Goal: Information Seeking & Learning: Find specific fact

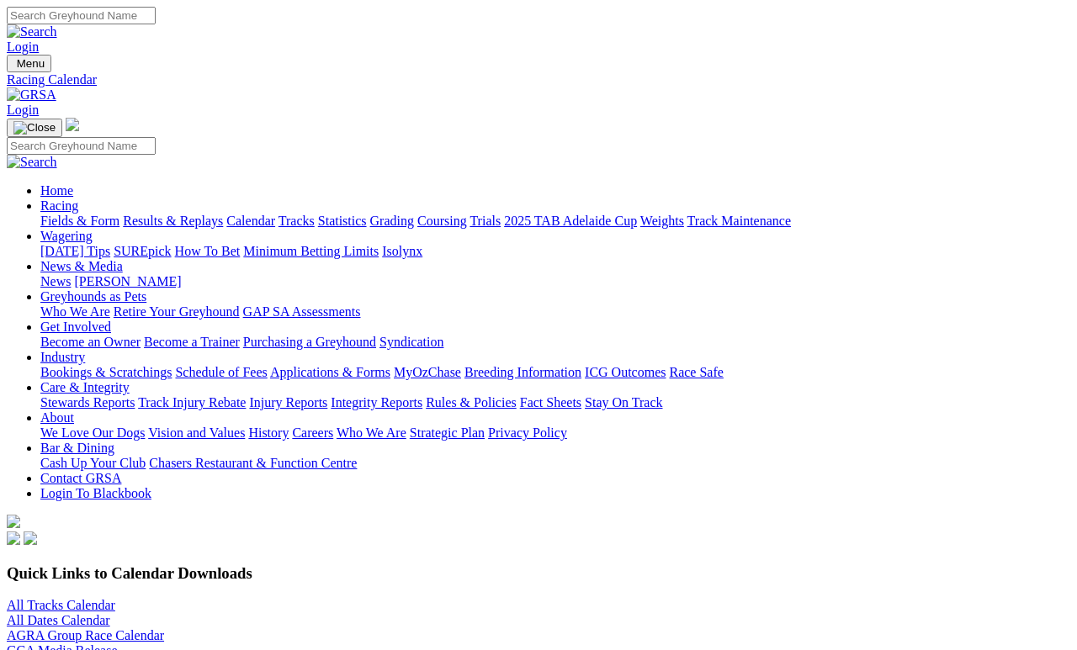
scroll to position [994, 0]
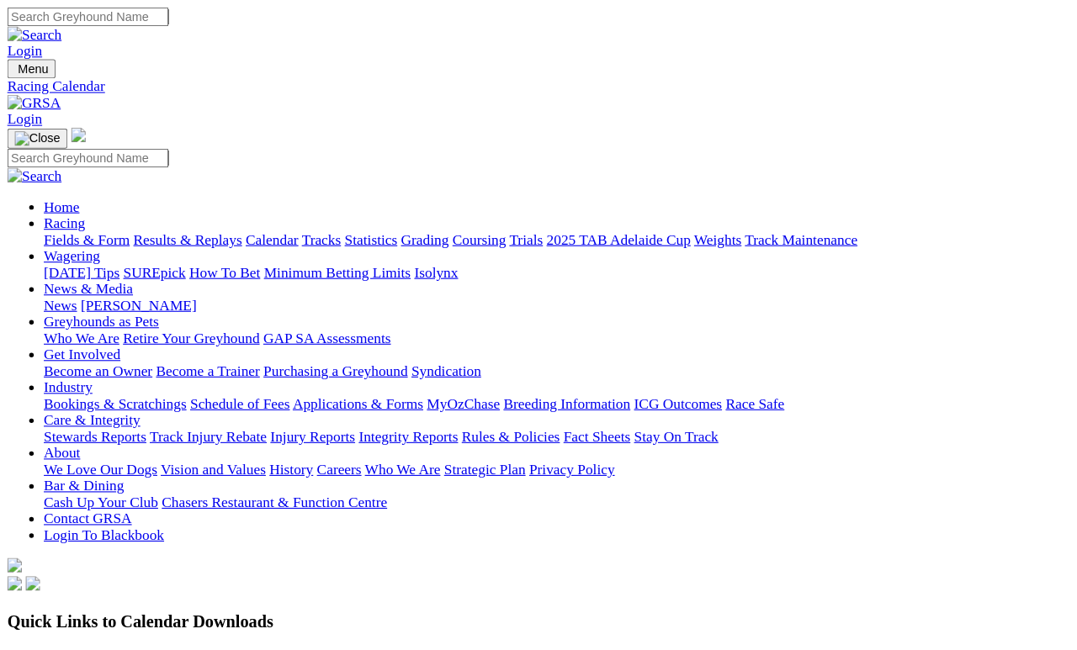
scroll to position [993, 0]
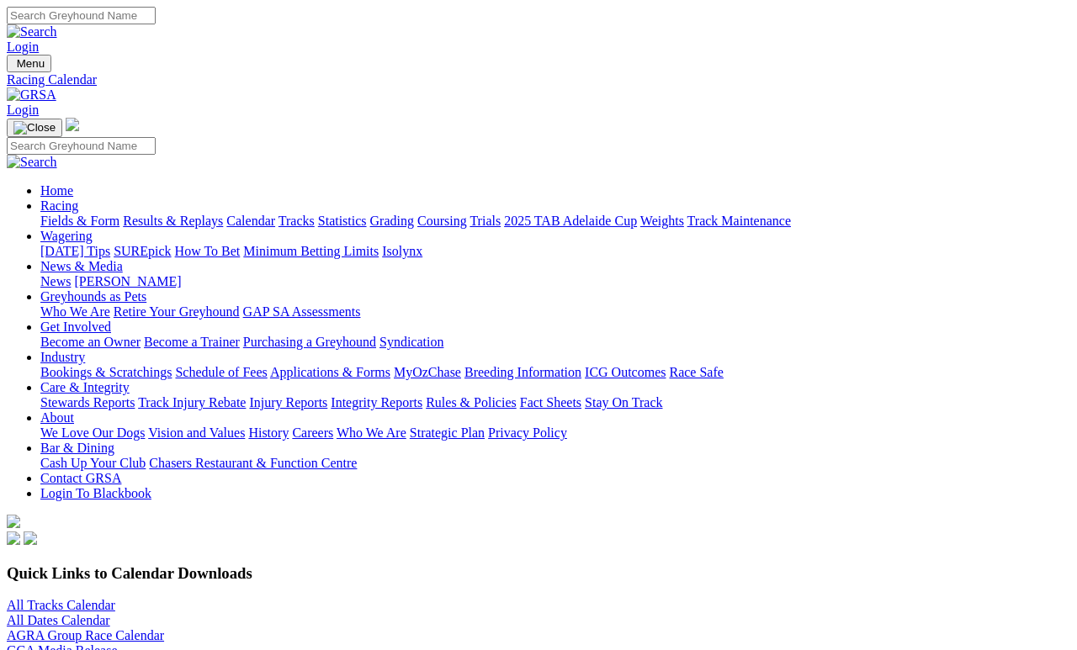
click at [156, 15] on input "Search" at bounding box center [81, 16] width 149 height 18
type input "Spare"
click at [57, 24] on img at bounding box center [32, 31] width 50 height 15
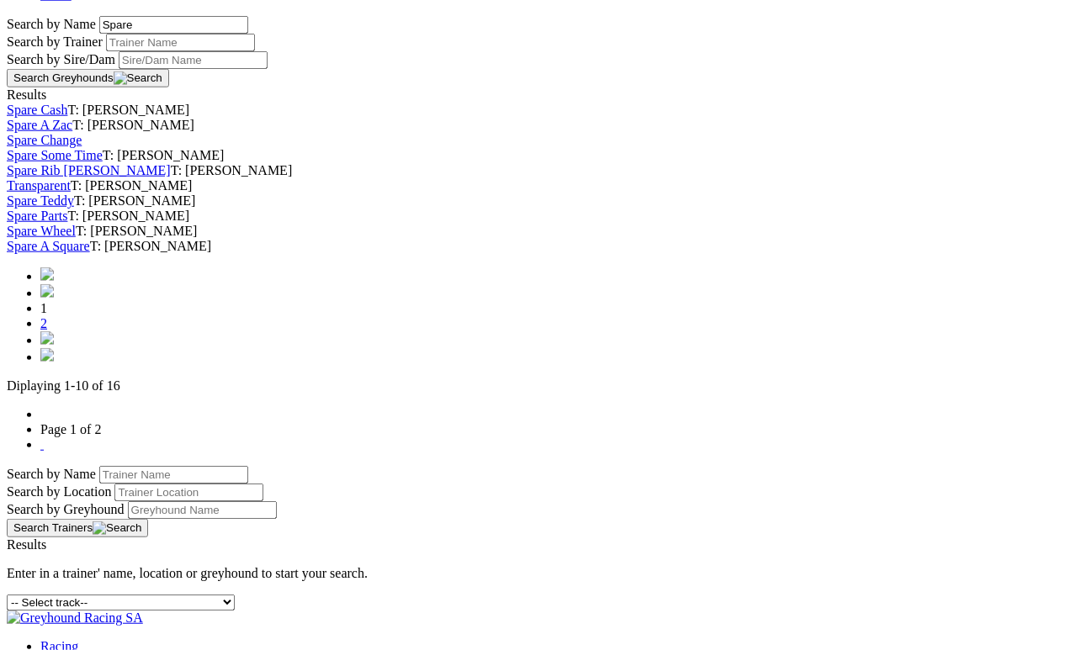
scroll to position [607, 0]
click at [47, 329] on link "2" at bounding box center [43, 322] width 7 height 14
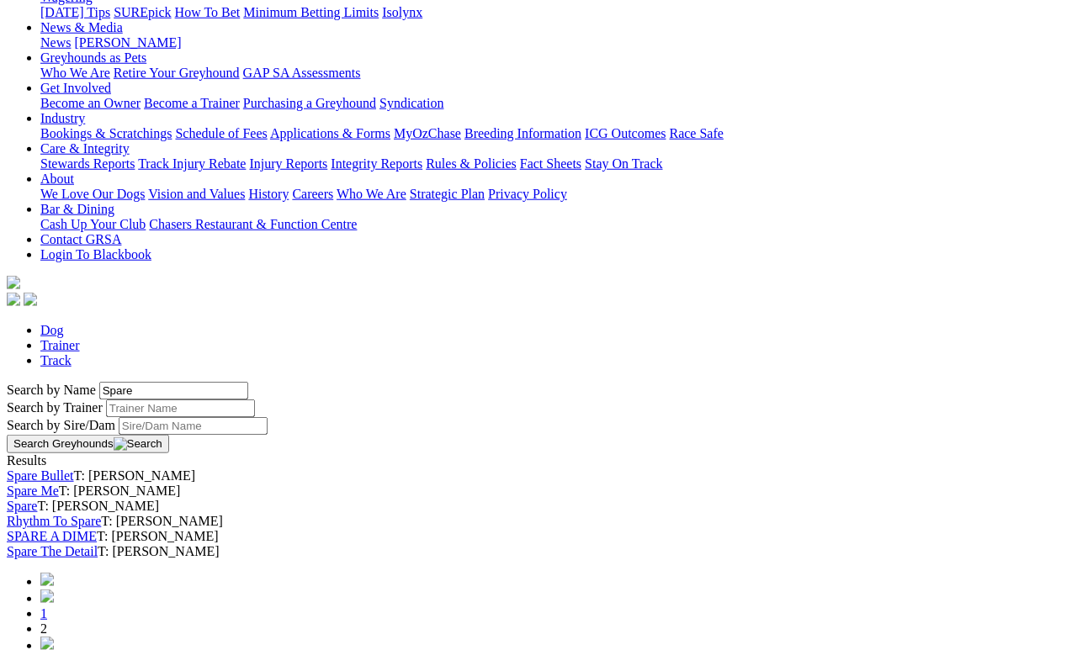
scroll to position [240, 0]
click at [37, 498] on link "Spare" at bounding box center [22, 505] width 30 height 14
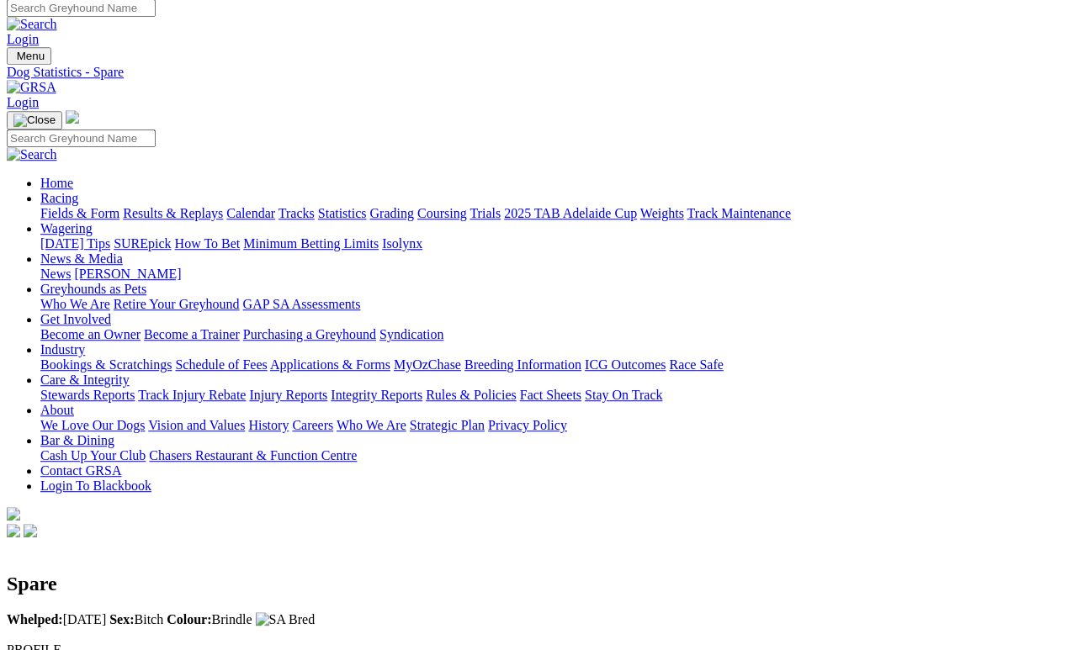
scroll to position [8, 0]
click at [275, 206] on link "Calendar" at bounding box center [250, 213] width 49 height 14
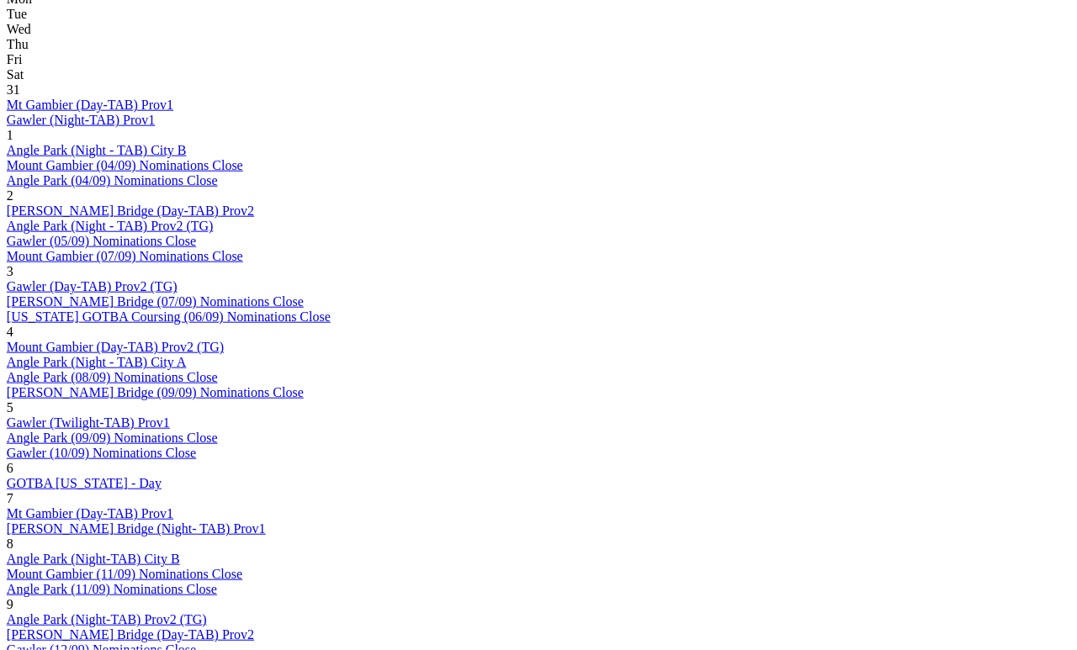
scroll to position [877, 0]
